Goal: Task Accomplishment & Management: Use online tool/utility

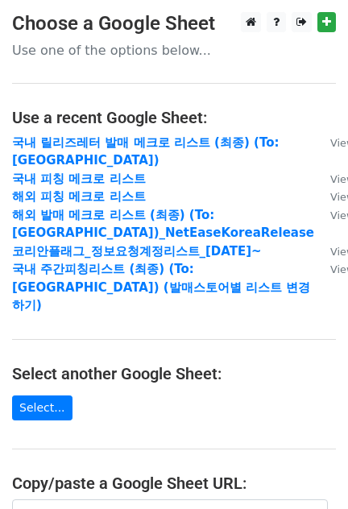
scroll to position [274, 0]
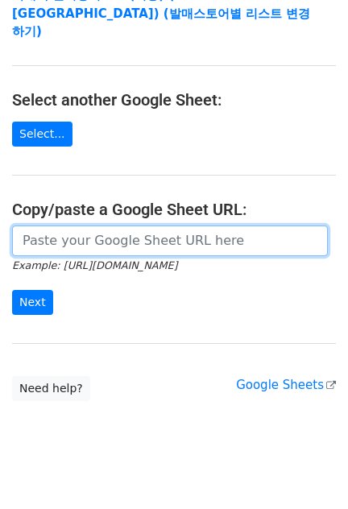
click at [114, 225] on input "url" at bounding box center [169, 240] width 315 height 31
paste input "[URL][DOMAIN_NAME]"
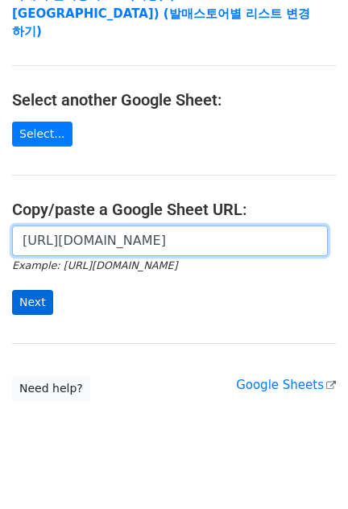
scroll to position [0, 476]
type input "[URL][DOMAIN_NAME]"
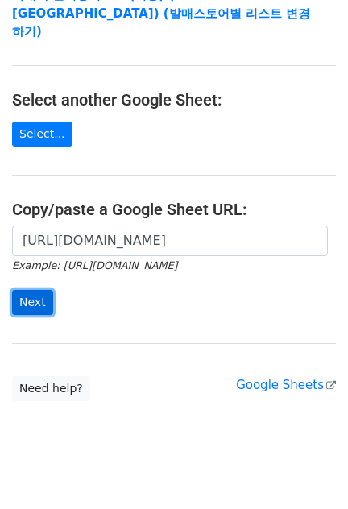
click at [37, 290] on input "Next" at bounding box center [32, 302] width 41 height 25
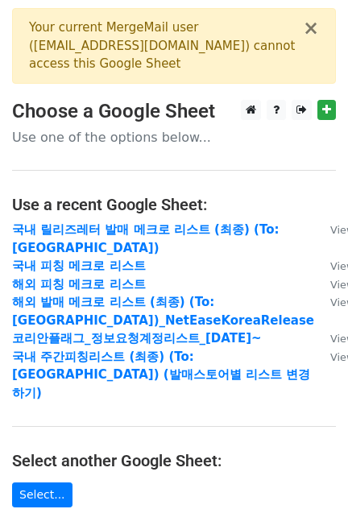
click at [320, 26] on div "× Your current MergeMail user ( korea@routenote.com ) cannot access this Google…" at bounding box center [174, 46] width 324 height 76
click at [314, 30] on button "×" at bounding box center [311, 28] width 16 height 19
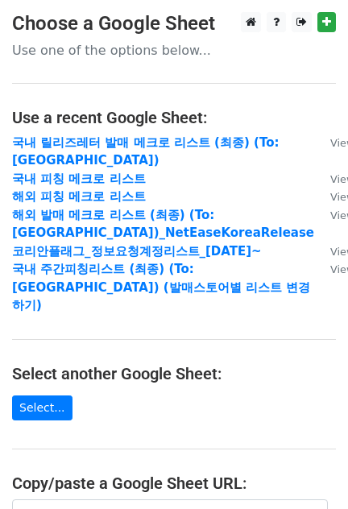
scroll to position [274, 0]
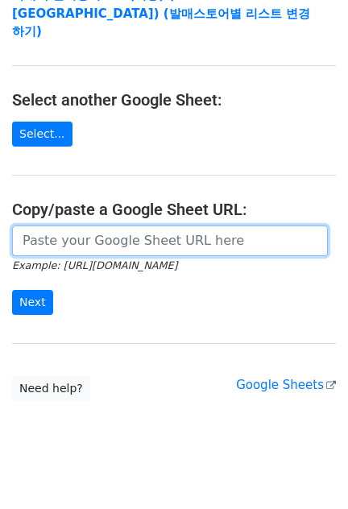
click at [94, 225] on input "url" at bounding box center [169, 240] width 315 height 31
paste input "[URL][DOMAIN_NAME]"
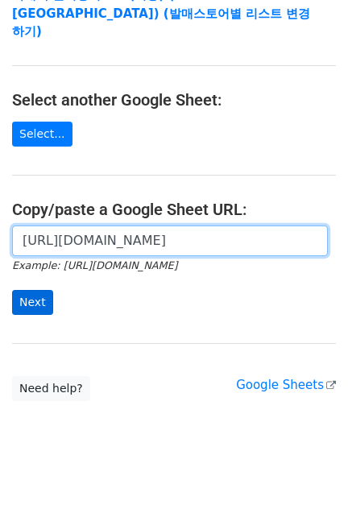
scroll to position [0, 476]
type input "[URL][DOMAIN_NAME]"
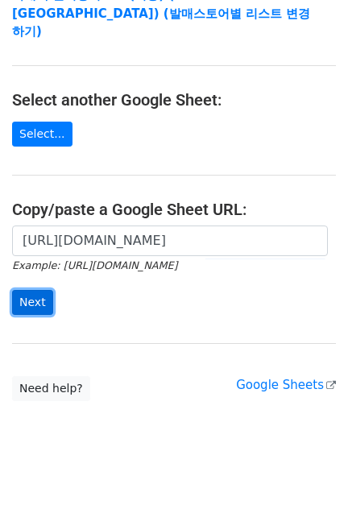
click at [42, 290] on input "Next" at bounding box center [32, 302] width 41 height 25
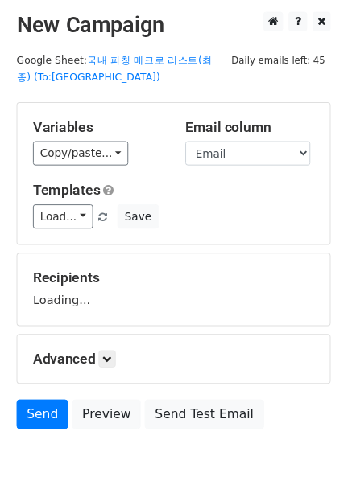
scroll to position [68, 0]
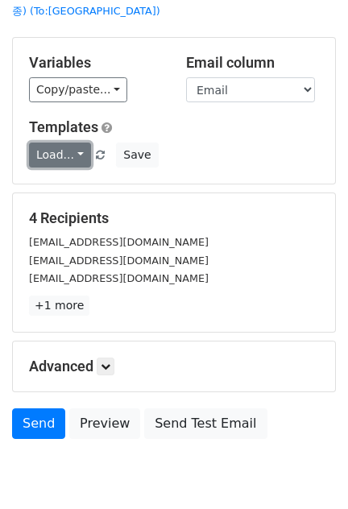
click at [50, 142] on link "Load..." at bounding box center [60, 154] width 62 height 25
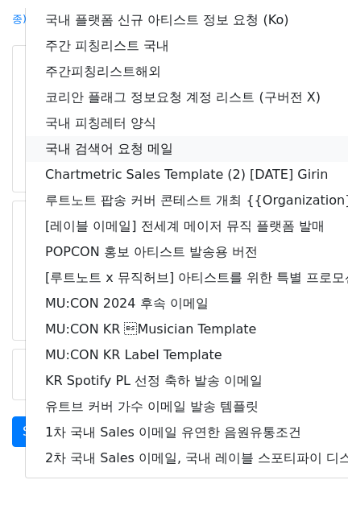
scroll to position [0, 0]
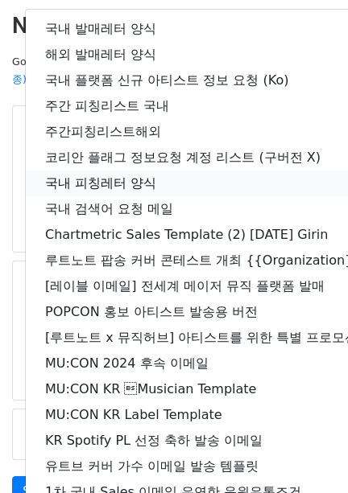
click at [120, 179] on link "국내 피칭레터 양식" at bounding box center [284, 184] width 517 height 26
